Goal: Transaction & Acquisition: Purchase product/service

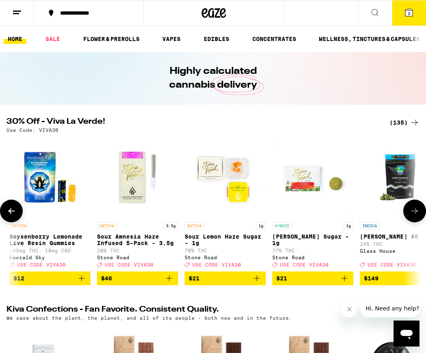
scroll to position [0, 436]
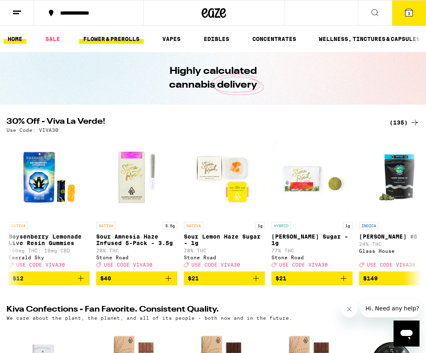
click at [130, 36] on link "FLOWER & PREROLLS" at bounding box center [111, 39] width 64 height 10
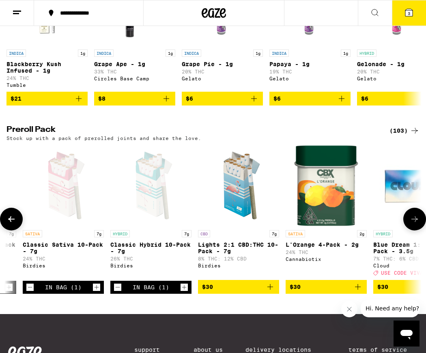
scroll to position [0, 1649]
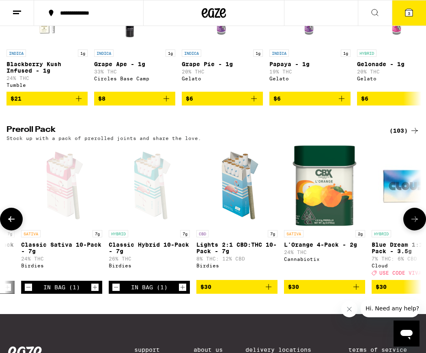
click at [26, 292] on icon "Decrement" at bounding box center [28, 287] width 7 height 10
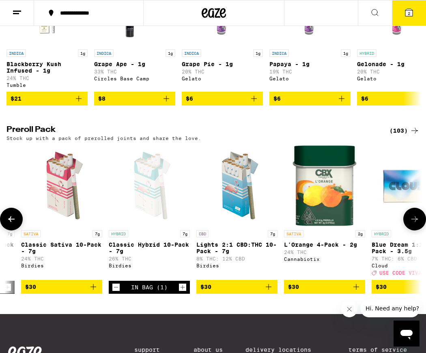
click at [114, 292] on icon "Decrement" at bounding box center [115, 287] width 7 height 10
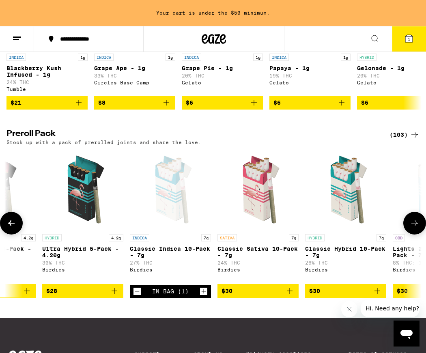
scroll to position [567, 0]
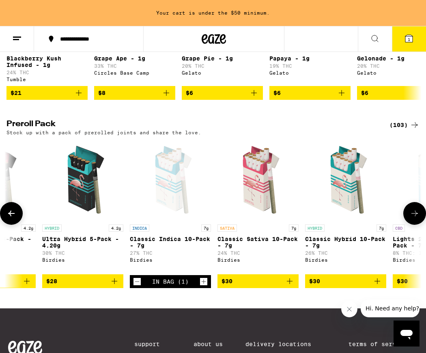
click at [291, 286] on icon "Add to bag" at bounding box center [290, 281] width 10 height 10
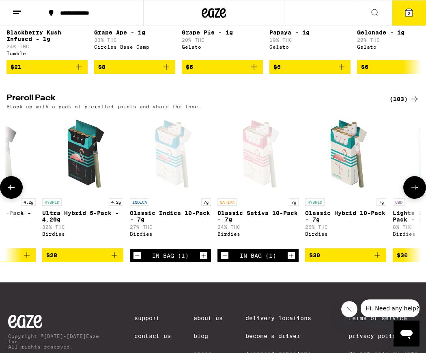
click at [377, 258] on icon "Add to bag" at bounding box center [377, 255] width 6 height 6
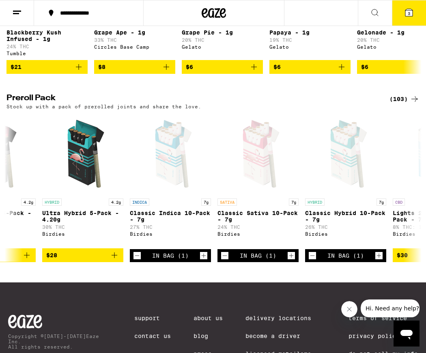
click at [408, 6] on button "3" at bounding box center [409, 12] width 34 height 25
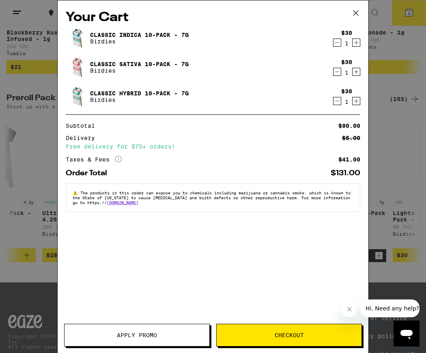
click at [392, 94] on div "Your Cart Classic Indica 10-Pack - 7g Birdies $30 1 Classic Sativa 10-Pack - 7g…" at bounding box center [213, 176] width 426 height 353
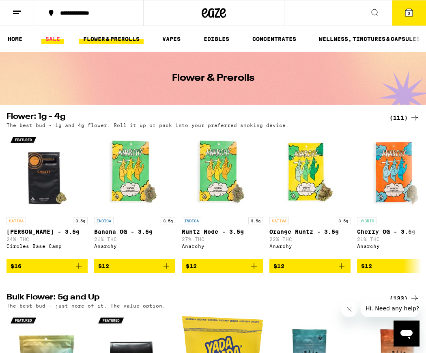
click at [50, 39] on link "SALE" at bounding box center [52, 39] width 23 height 10
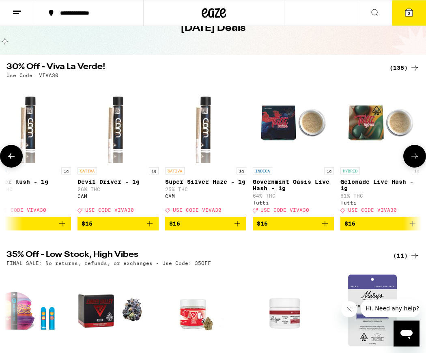
scroll to position [0, 2703]
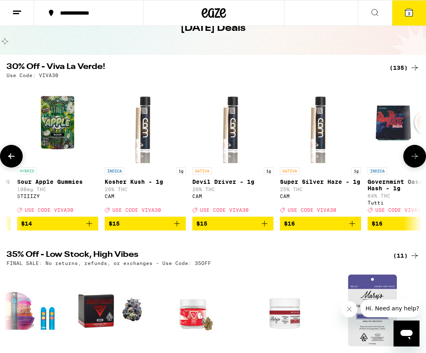
click at [327, 131] on img "Open page for Super Silver Haze - 1g from CAM" at bounding box center [320, 122] width 81 height 81
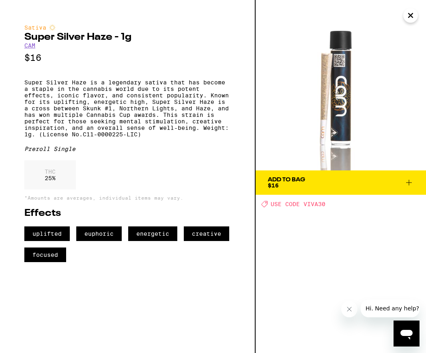
click at [409, 16] on icon "Close" at bounding box center [410, 15] width 4 height 4
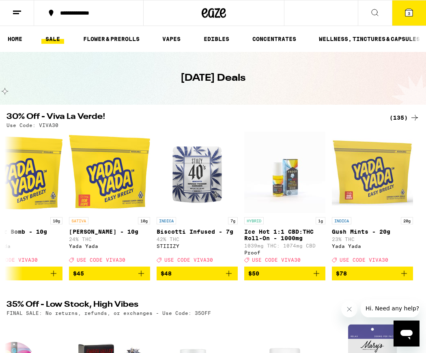
click at [411, 23] on button "3" at bounding box center [409, 12] width 34 height 25
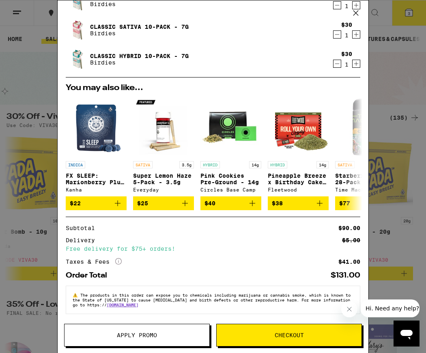
scroll to position [42, 0]
click at [392, 232] on div "Your Cart Classic Indica 10-Pack - 7g Birdies $30 1 Classic Sativa 10-Pack - 7g…" at bounding box center [213, 176] width 426 height 353
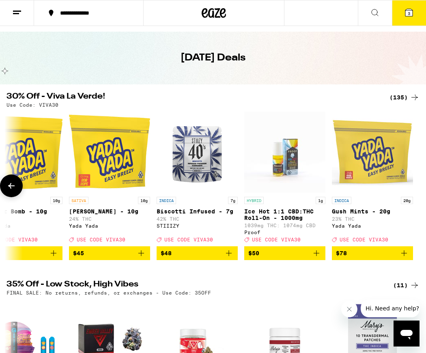
scroll to position [18, 0]
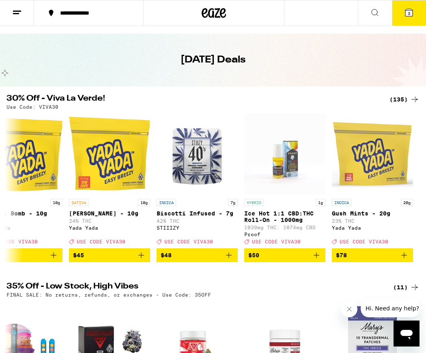
click at [397, 102] on div "(135)" at bounding box center [404, 99] width 30 height 10
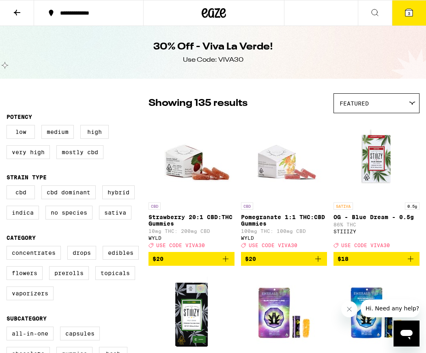
click at [17, 10] on icon at bounding box center [17, 13] width 6 height 6
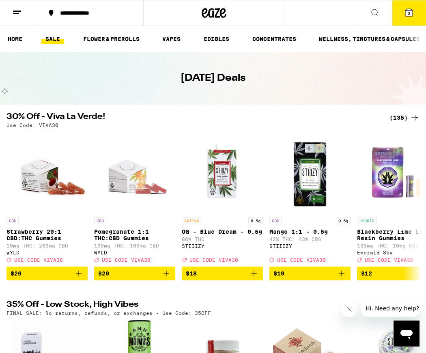
click at [127, 33] on ul "HOME SALE FLOWER & PREROLLS VAPES EDIBLES CONCENTRATES WELLNESS, TINCTURES & CA…" at bounding box center [213, 39] width 426 height 26
click at [127, 39] on link "FLOWER & PREROLLS" at bounding box center [111, 39] width 64 height 10
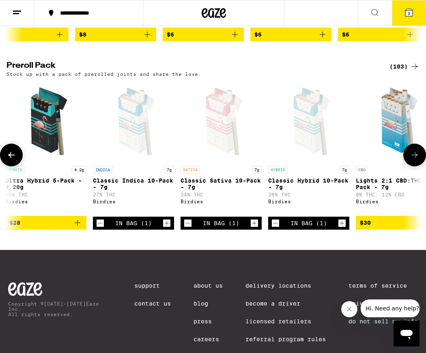
scroll to position [0, 1502]
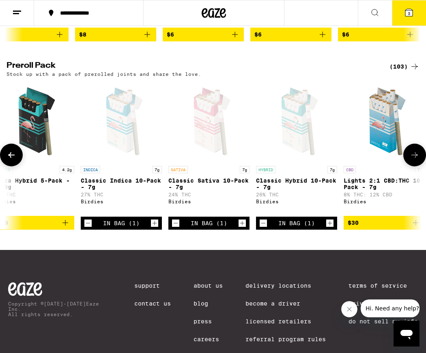
click at [262, 228] on icon "Decrement" at bounding box center [262, 223] width 7 height 10
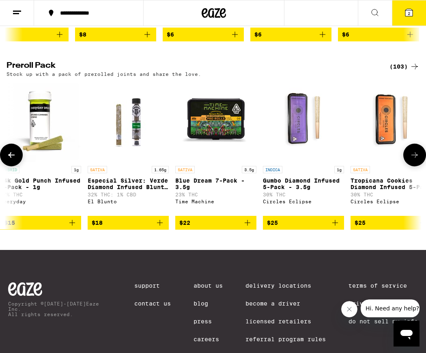
scroll to position [0, 303]
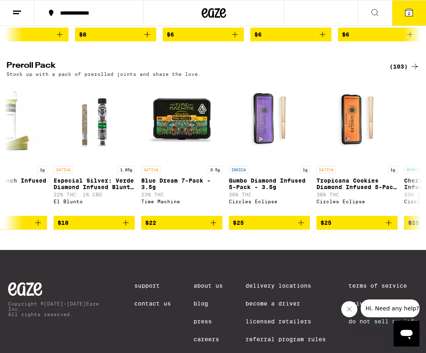
click at [412, 13] on icon at bounding box center [408, 12] width 7 height 7
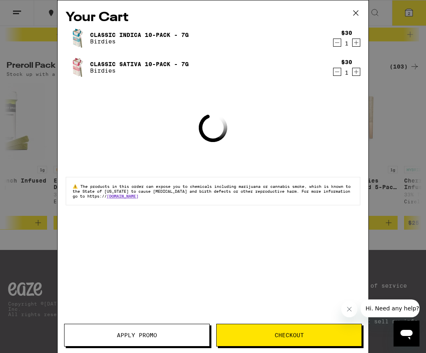
click at [393, 64] on div "Your Cart Classic Indica 10-Pack - 7g Birdies $30 1 Classic Sativa 10-Pack - 7g…" at bounding box center [213, 176] width 426 height 353
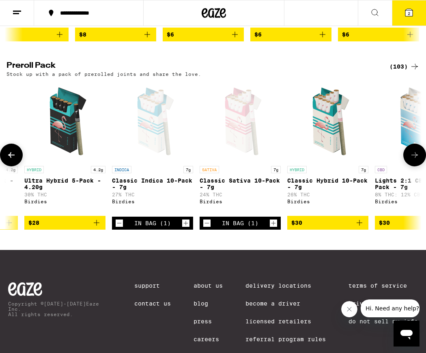
scroll to position [0, 1491]
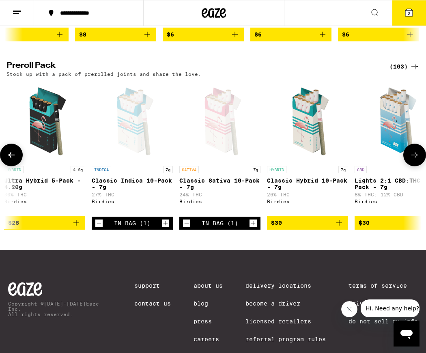
click at [341, 227] on icon "Add to bag" at bounding box center [339, 223] width 10 height 10
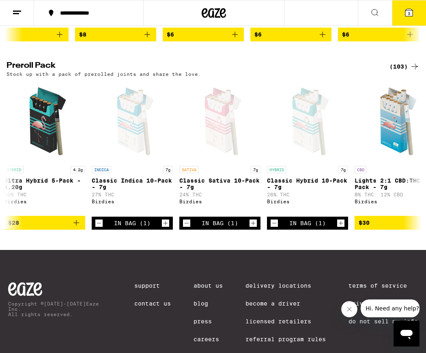
click at [404, 17] on button "3" at bounding box center [409, 12] width 34 height 25
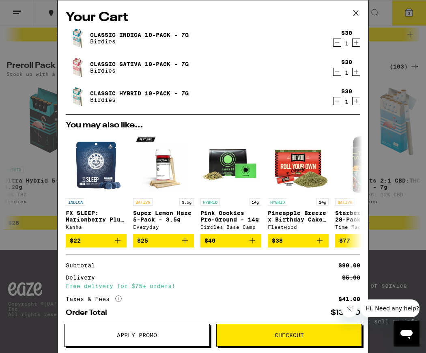
click at [262, 334] on span "Checkout" at bounding box center [288, 335] width 145 height 6
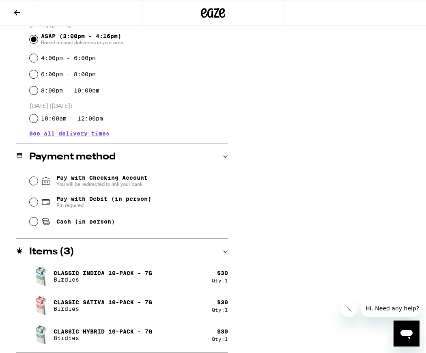
scroll to position [231, 0]
click at [91, 201] on span "Pay with Debit (in person)" at bounding box center [103, 198] width 95 height 6
click at [38, 201] on input "Pay with Debit (in person) Pin required" at bounding box center [34, 202] width 8 height 8
radio input "true"
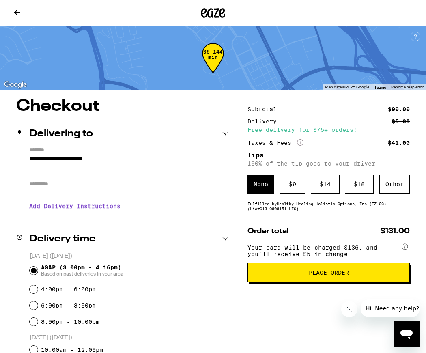
scroll to position [0, 0]
click at [286, 184] on div "$ 9" at bounding box center [292, 184] width 25 height 19
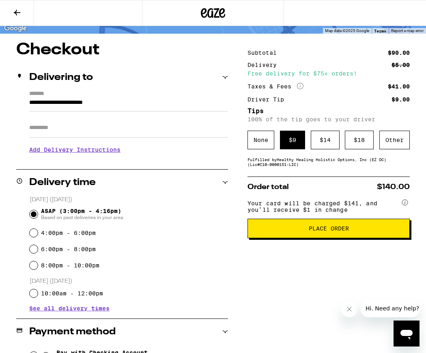
scroll to position [55, 0]
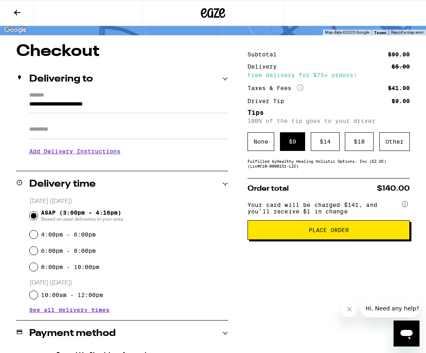
click at [327, 233] on span "Place Order" at bounding box center [328, 230] width 40 height 6
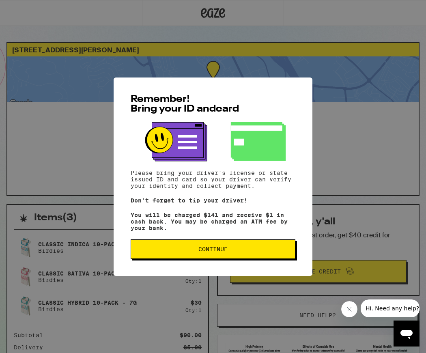
click at [282, 241] on div "Remember! Bring your ID and card Please bring your driver's license or state is…" at bounding box center [212, 176] width 199 height 198
click at [278, 251] on span "Continue" at bounding box center [212, 249] width 151 height 6
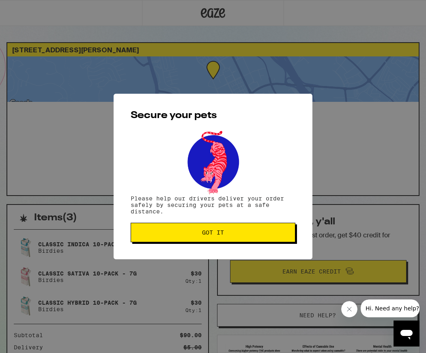
click at [257, 231] on span "Got it" at bounding box center [212, 232] width 151 height 6
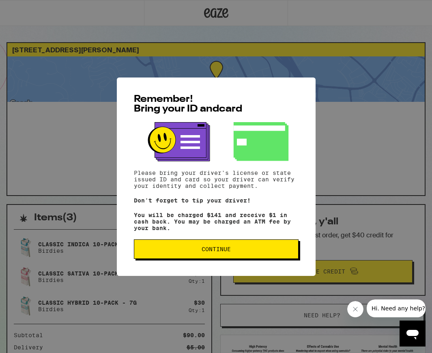
click at [244, 252] on span "Continue" at bounding box center [216, 249] width 151 height 6
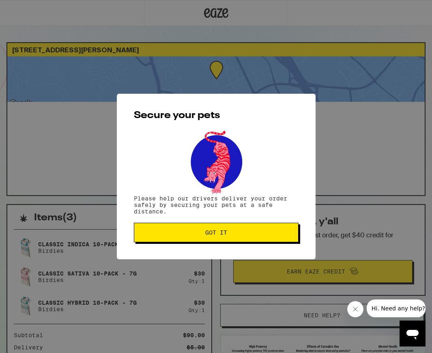
click at [251, 235] on span "Got it" at bounding box center [216, 232] width 151 height 6
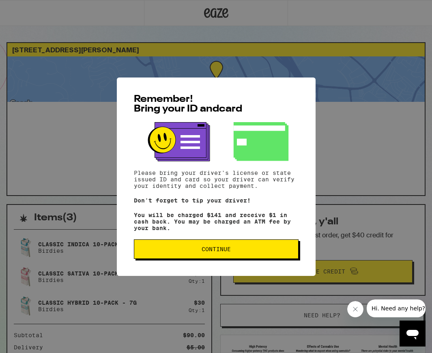
click at [255, 246] on button "Continue" at bounding box center [216, 248] width 165 height 19
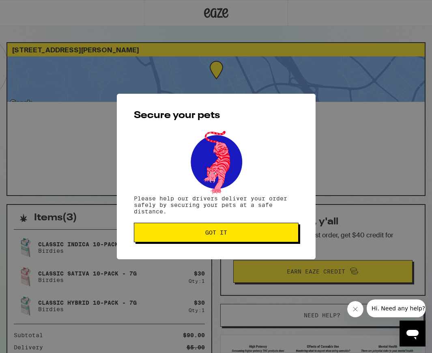
click at [239, 231] on span "Got it" at bounding box center [216, 232] width 151 height 6
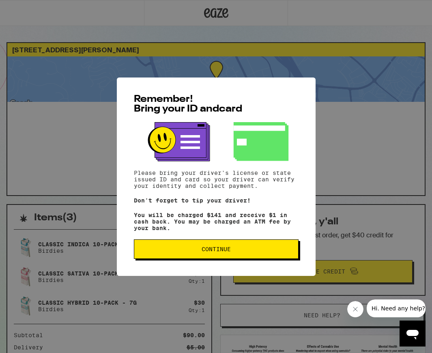
click at [253, 243] on button "Continue" at bounding box center [216, 248] width 165 height 19
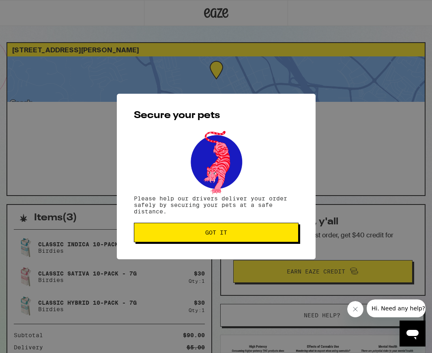
click at [254, 246] on div "Secure your pets Please help our drivers deliver your order safely by securing …" at bounding box center [216, 176] width 199 height 165
click at [256, 240] on button "Got it" at bounding box center [216, 232] width 165 height 19
